Goal: Communication & Community: Answer question/provide support

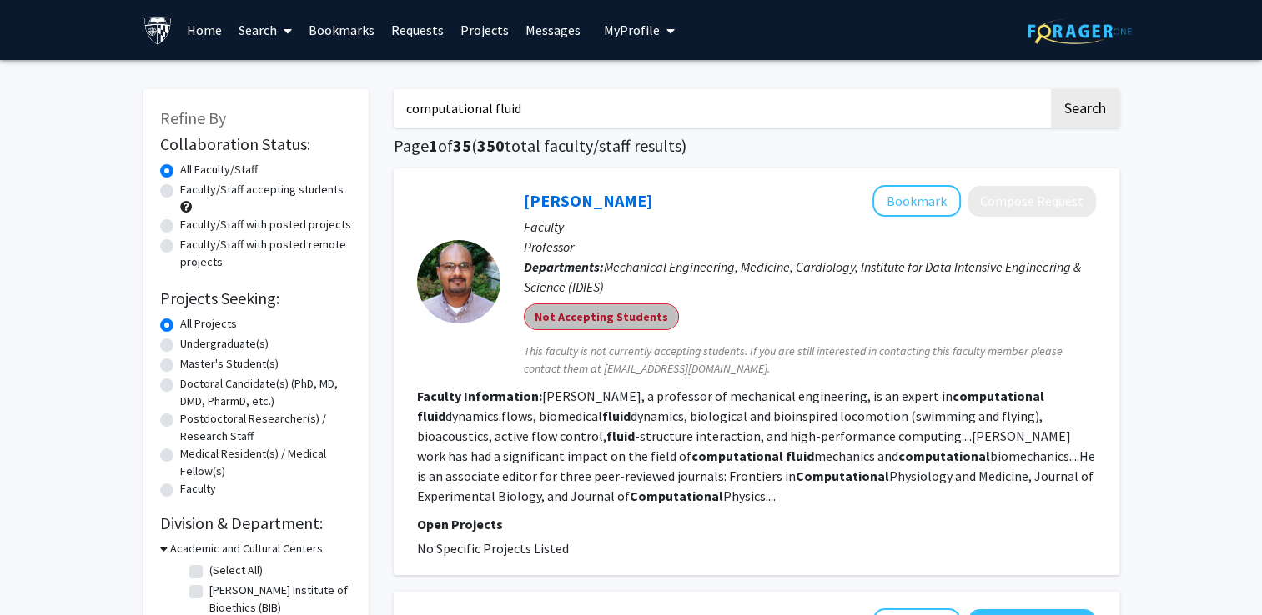
click at [630, 330] on mat-chip "Not Accepting Students" at bounding box center [601, 316] width 155 height 27
click at [599, 330] on mat-chip "Not Accepting Students" at bounding box center [601, 316] width 155 height 27
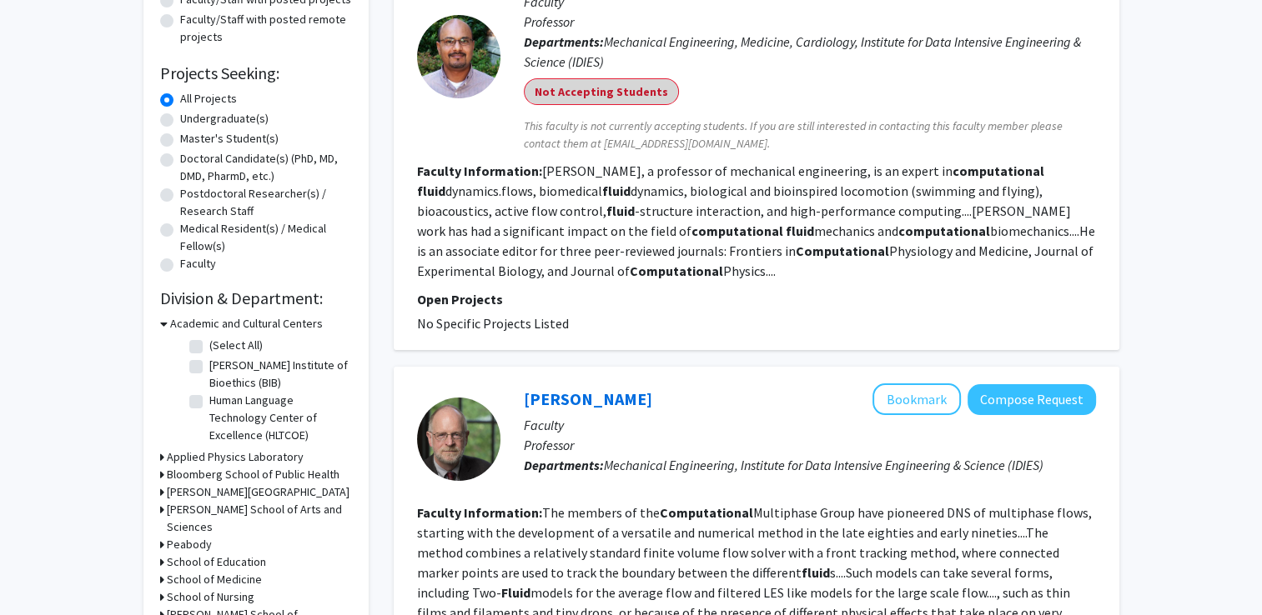
scroll to position [250, 0]
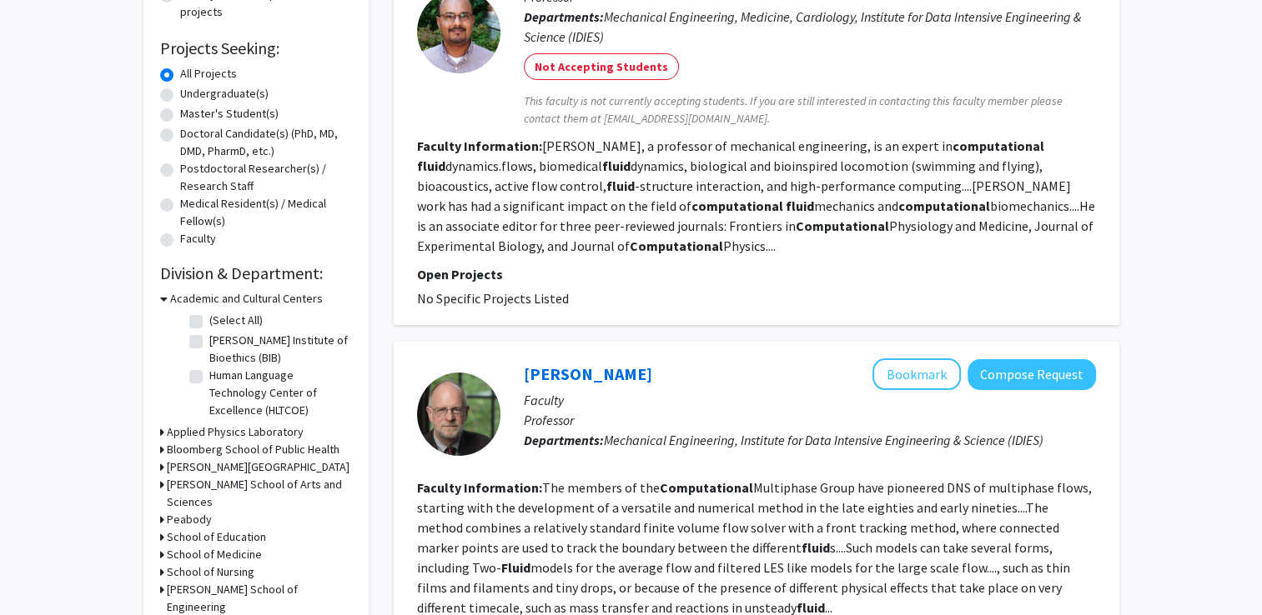
click at [728, 254] on fg-read-more "[PERSON_NAME], a professor of mechanical engineering, is an expert in computati…" at bounding box center [756, 196] width 678 height 117
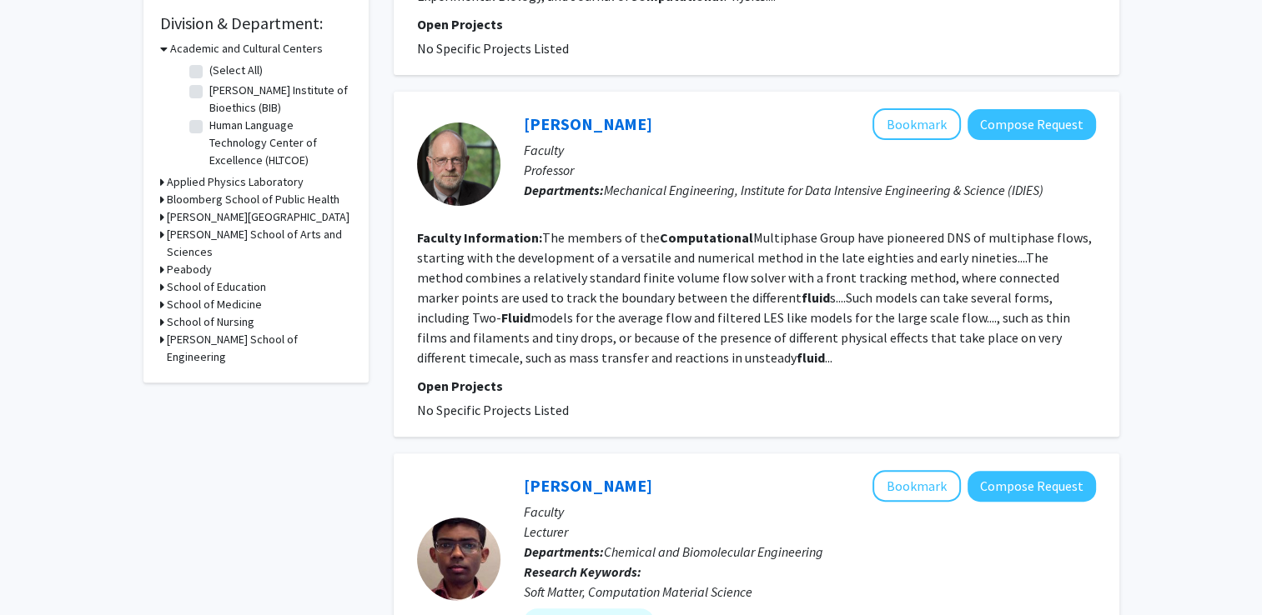
scroll to position [0, 0]
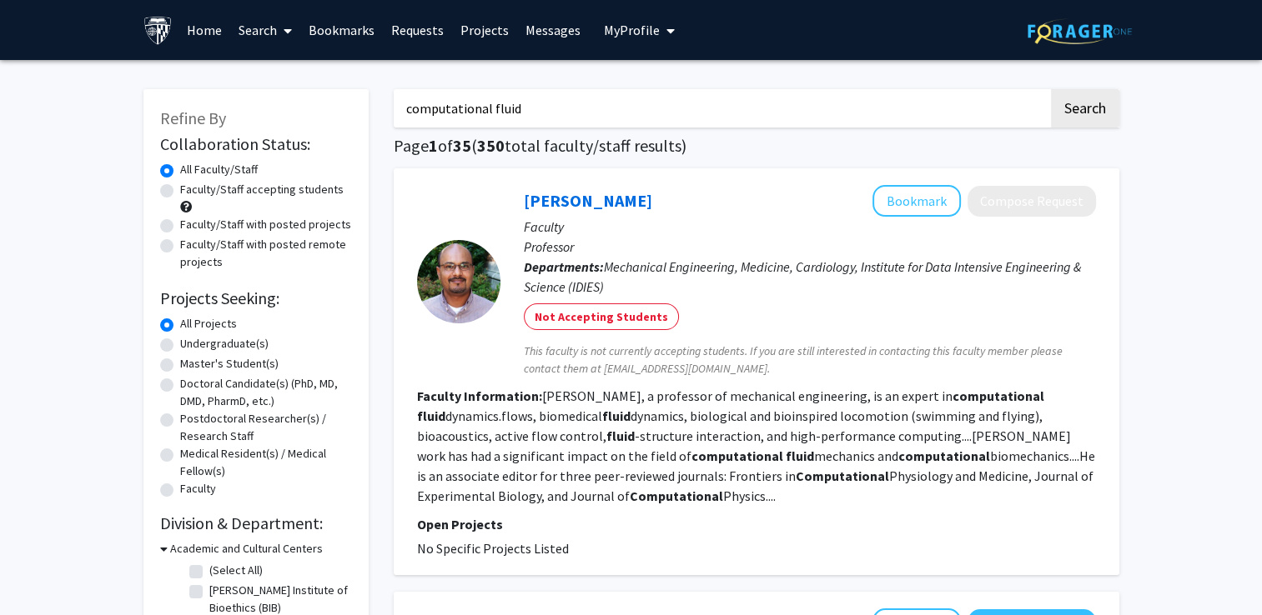
click at [537, 27] on link "Messages" at bounding box center [553, 30] width 72 height 58
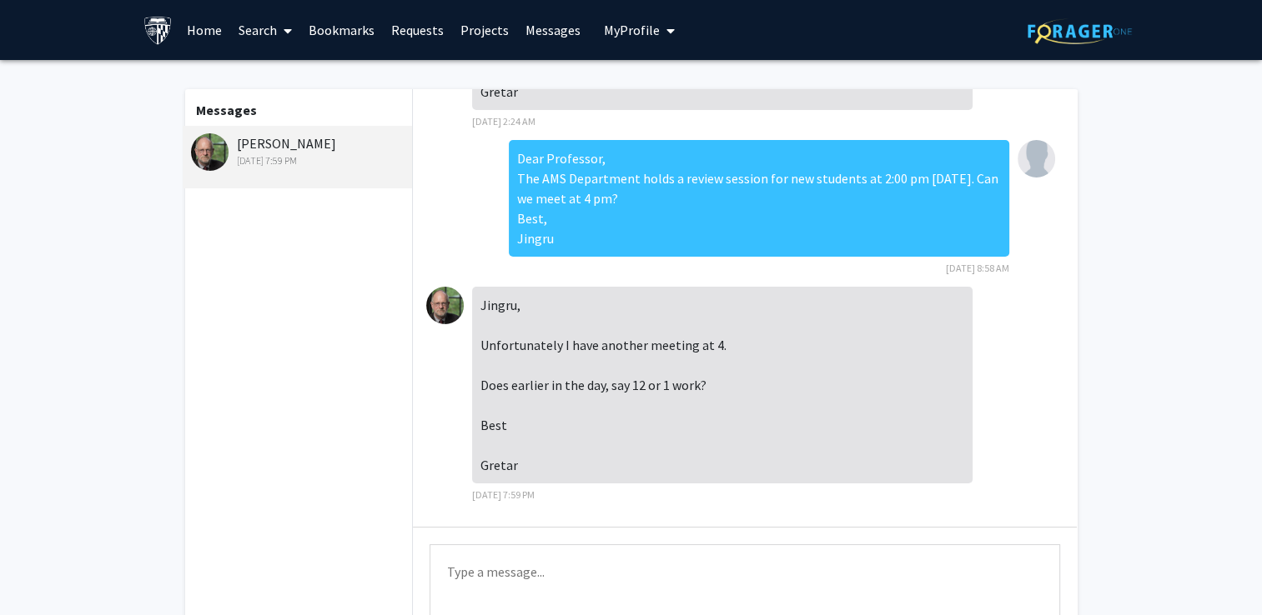
click at [549, 582] on textarea "Type a message" at bounding box center [744, 581] width 630 height 75
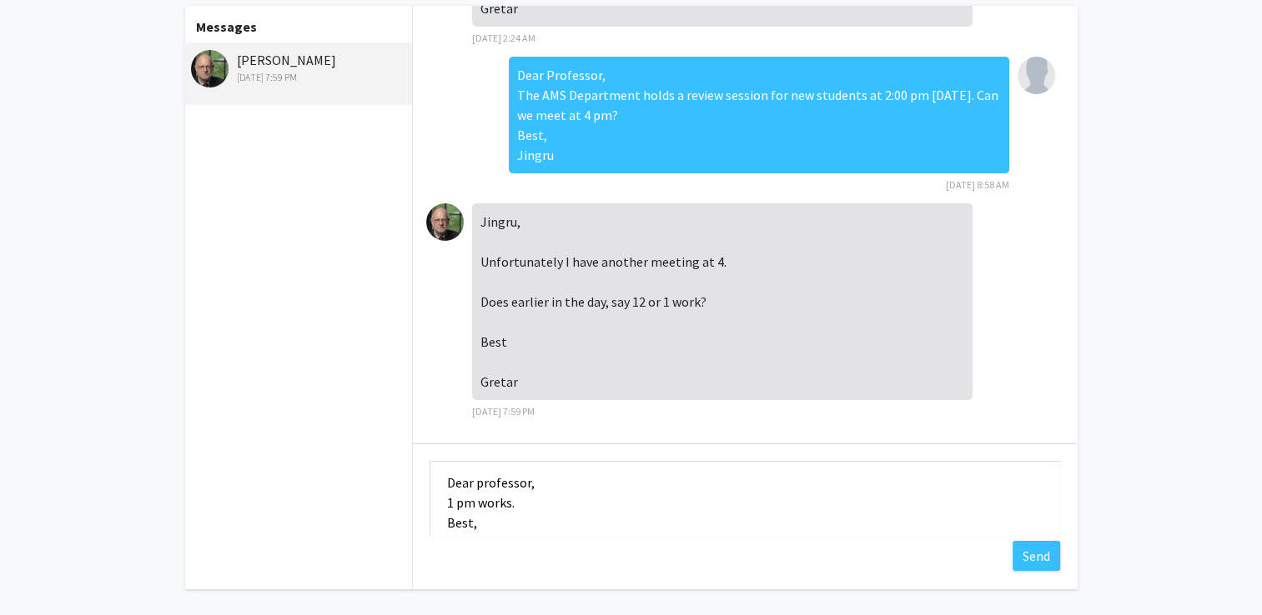
scroll to position [31, 0]
click at [564, 489] on textarea "Dear professor, 1 pm works. Best, Jingru" at bounding box center [744, 498] width 630 height 75
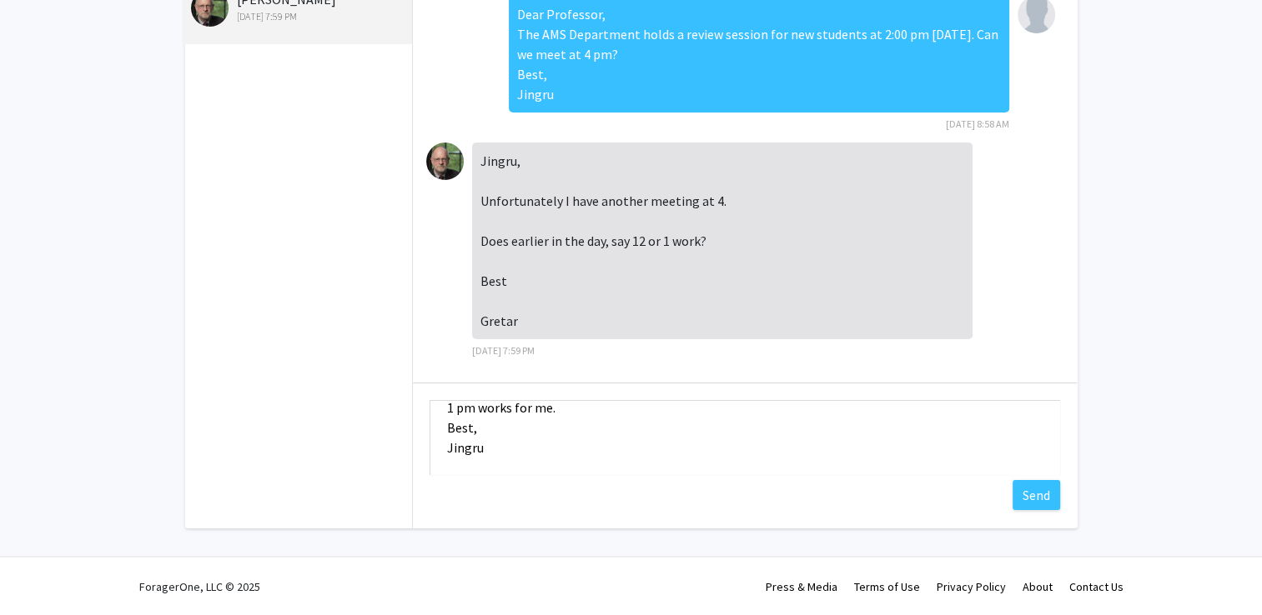
scroll to position [0, 0]
drag, startPoint x: 544, startPoint y: 459, endPoint x: 437, endPoint y: 399, distance: 122.4
click at [437, 400] on textarea "Dear professor, 1 pm works for me. Best, Jingru" at bounding box center [744, 437] width 630 height 75
type textarea "Dear professor, 1 pm works for me. Best, Jingru"
click at [859, 444] on textarea "Dear professor, 1 pm works for me. Best, Jingru" at bounding box center [744, 437] width 630 height 75
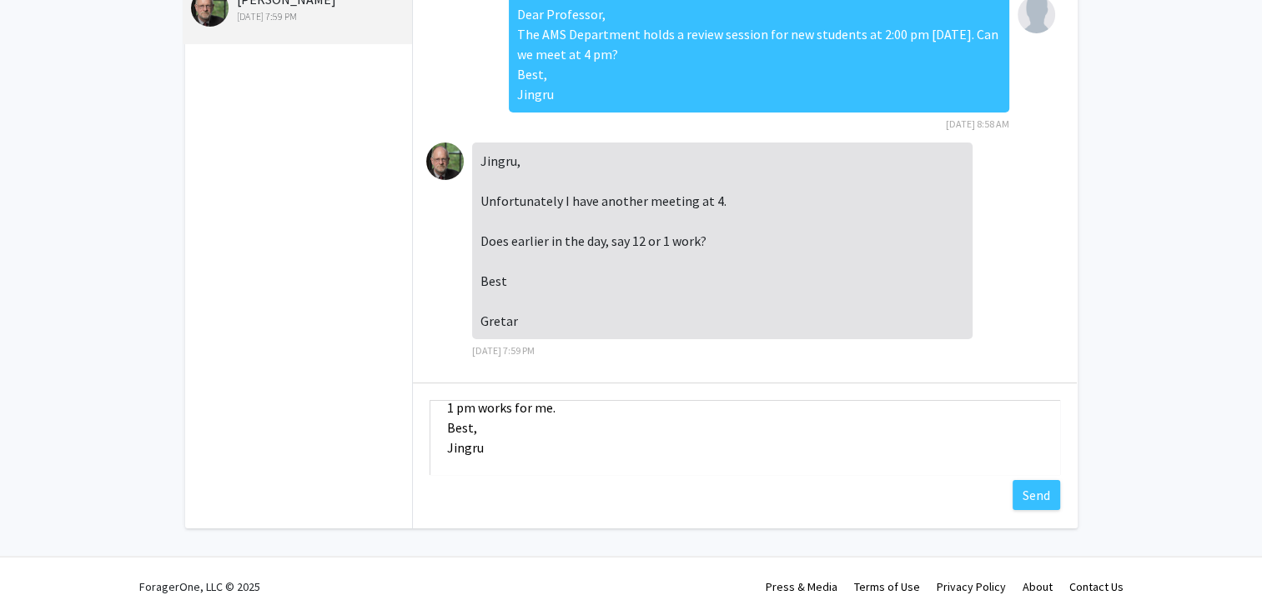
scroll to position [50, 0]
click at [1027, 509] on button "Send" at bounding box center [1036, 495] width 48 height 30
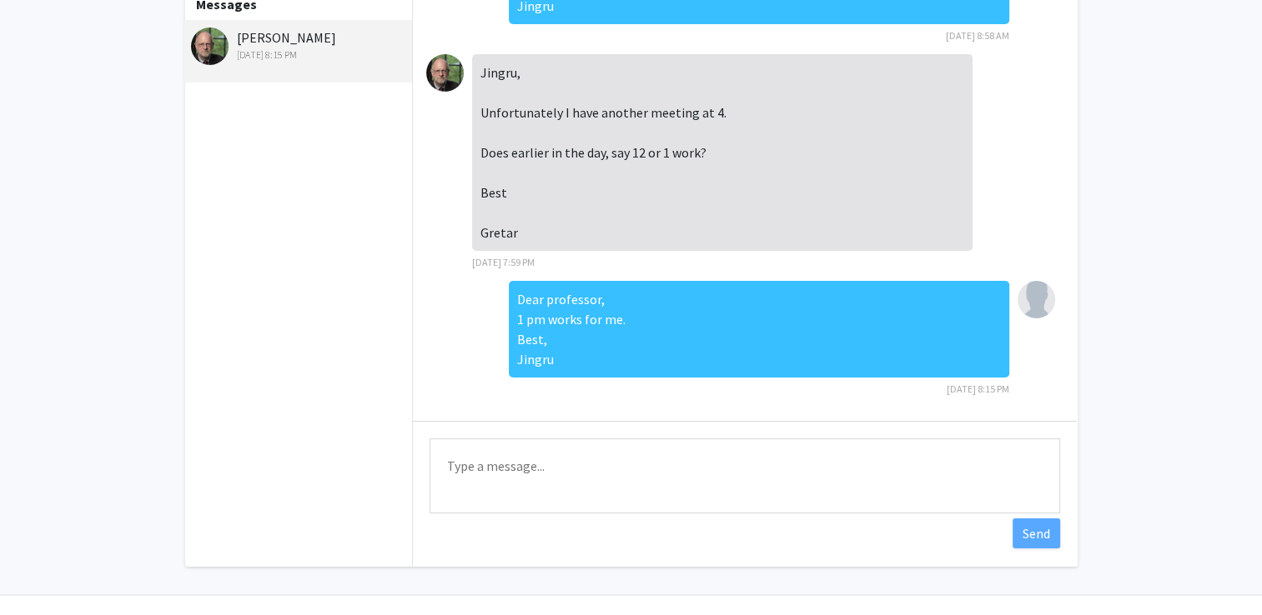
scroll to position [0, 0]
